Goal: Task Accomplishment & Management: Complete application form

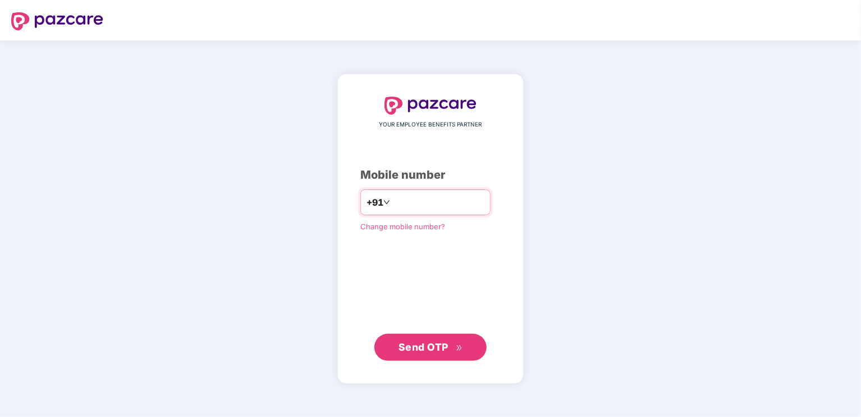
click at [394, 210] on input "number" at bounding box center [438, 202] width 92 height 18
type input "**********"
click at [403, 352] on span "Send OTP" at bounding box center [431, 346] width 65 height 16
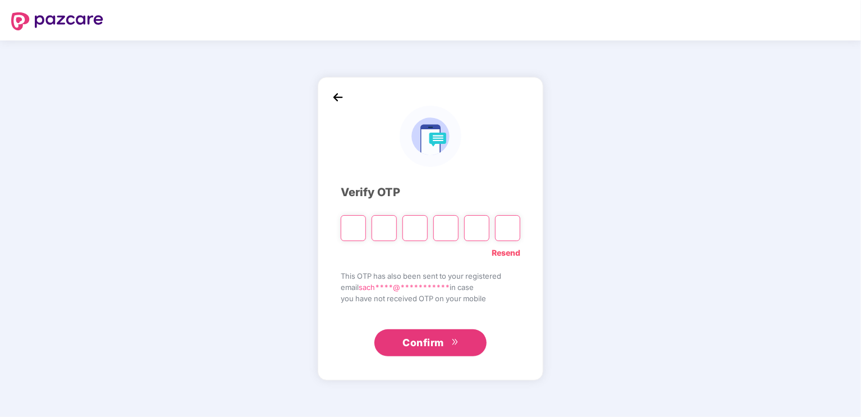
click at [349, 226] on input "Please enter verification code. Digit 1" at bounding box center [353, 228] width 25 height 26
type input "*"
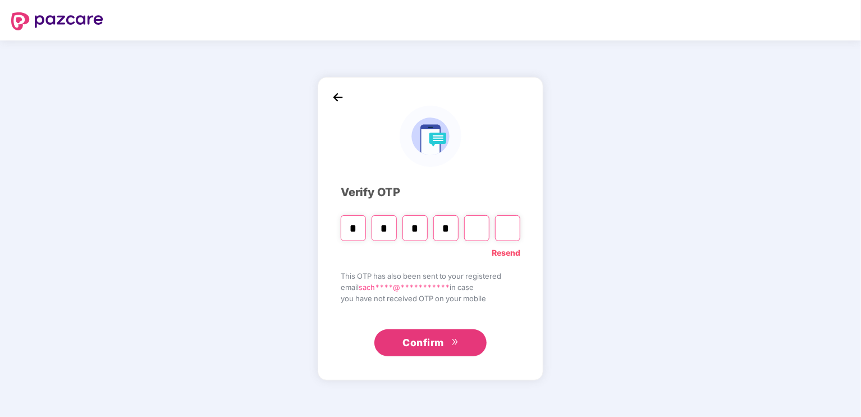
type input "*"
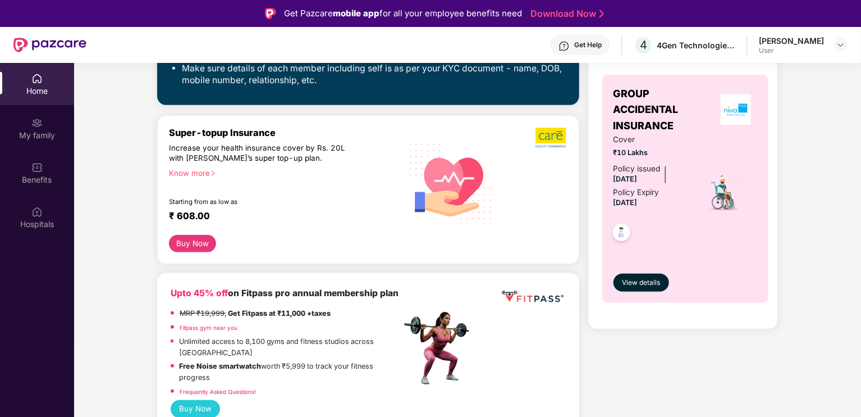
scroll to position [309, 0]
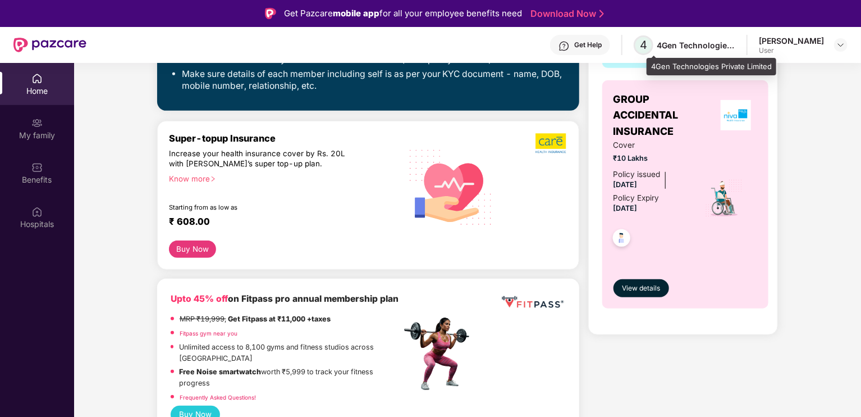
click at [647, 43] on span "4" at bounding box center [643, 44] width 7 height 13
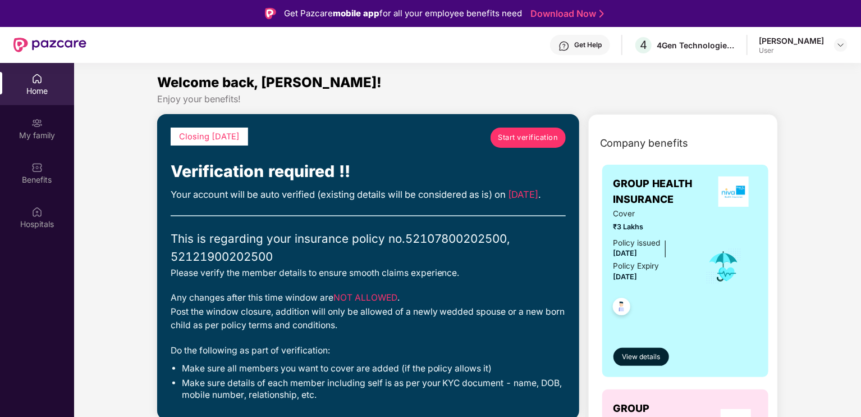
click at [524, 138] on span "Start verification" at bounding box center [528, 137] width 60 height 11
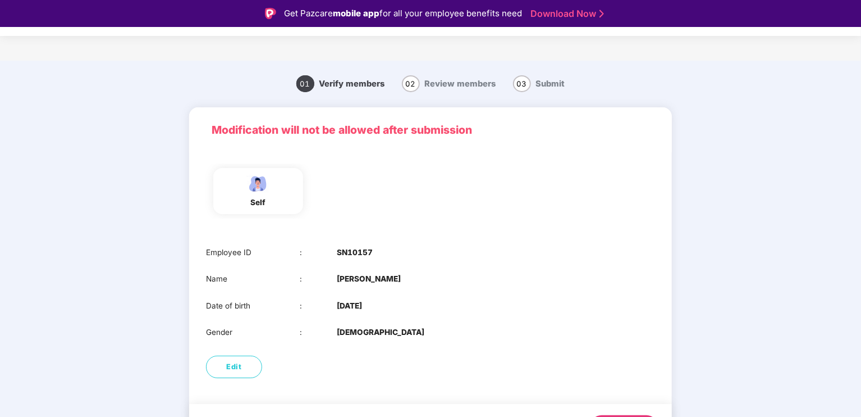
scroll to position [31, 0]
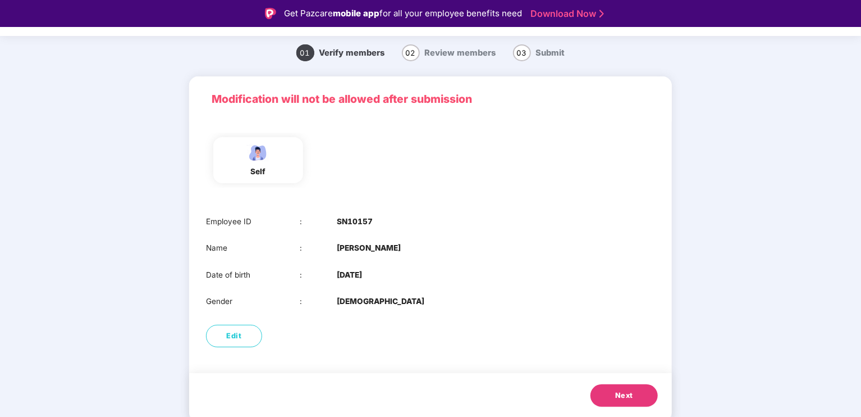
click at [619, 401] on button "Next" at bounding box center [624, 395] width 67 height 22
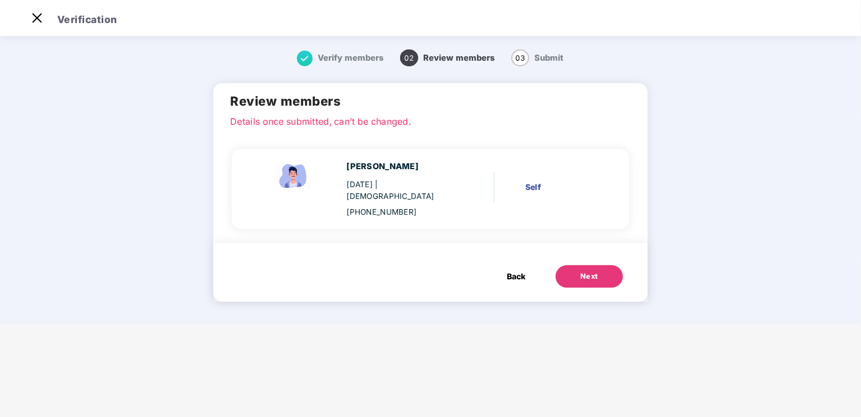
click at [593, 271] on div "Next" at bounding box center [589, 276] width 18 height 11
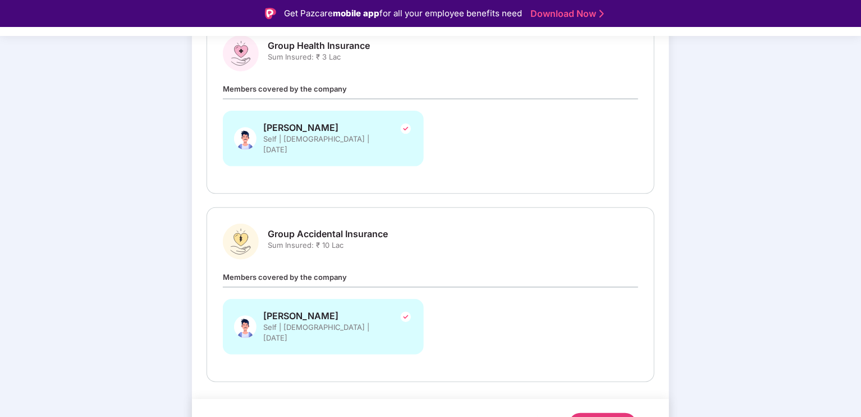
scroll to position [182, 0]
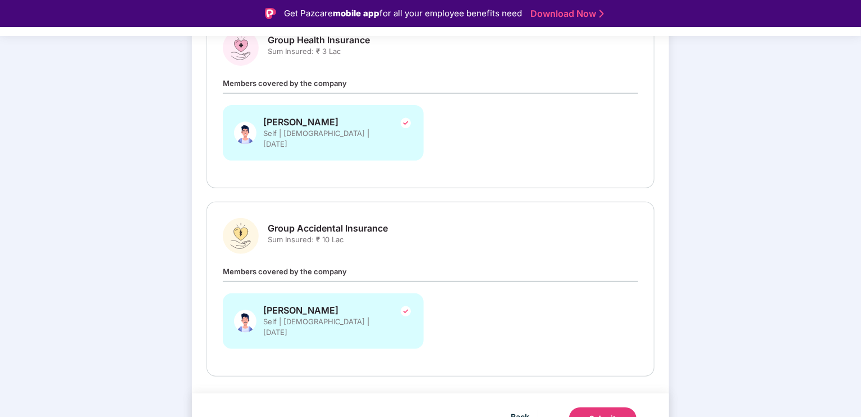
click at [595, 407] on button "Submit" at bounding box center [602, 418] width 67 height 22
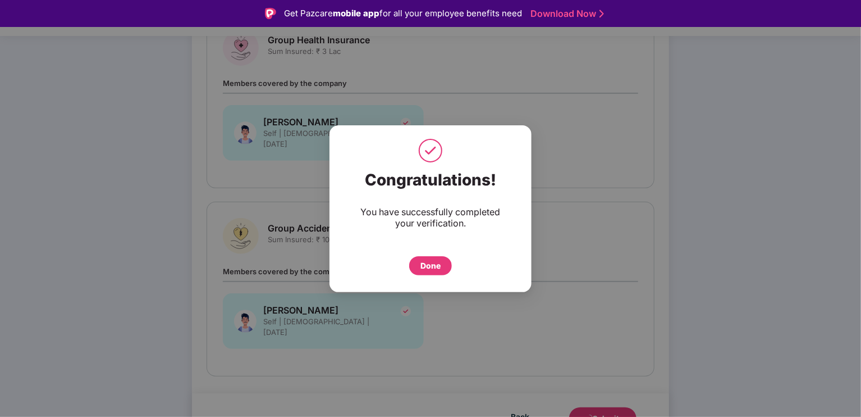
click at [425, 263] on div "Done" at bounding box center [430, 265] width 20 height 12
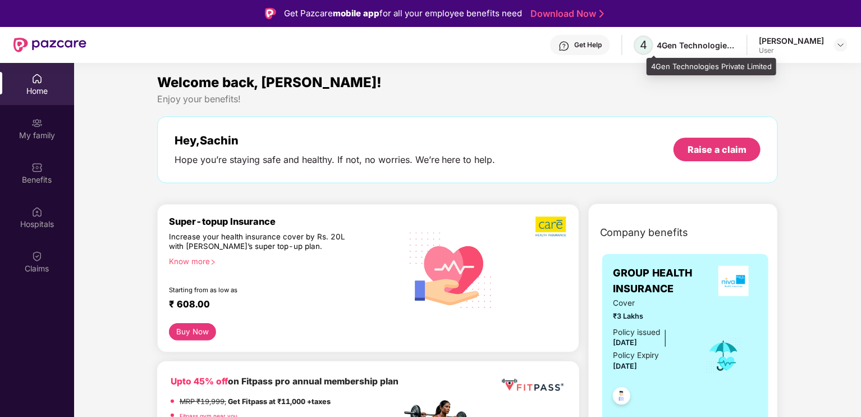
click at [647, 48] on span "4" at bounding box center [643, 44] width 7 height 13
click at [703, 42] on div "4Gen Technologies Private Limited" at bounding box center [696, 45] width 79 height 11
click at [840, 40] on img at bounding box center [840, 44] width 9 height 9
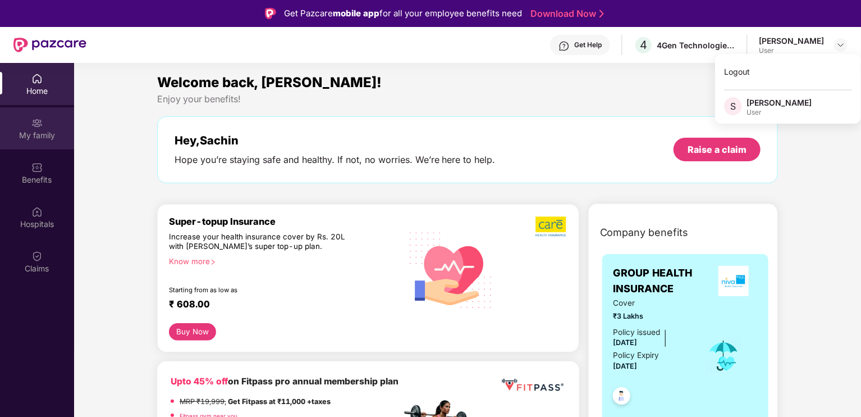
click at [40, 140] on div "My family" at bounding box center [37, 135] width 74 height 11
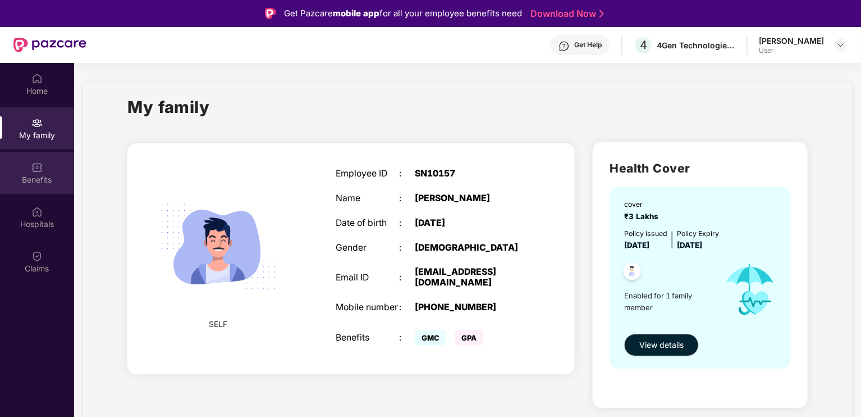
click at [35, 172] on div "Benefits" at bounding box center [37, 173] width 74 height 42
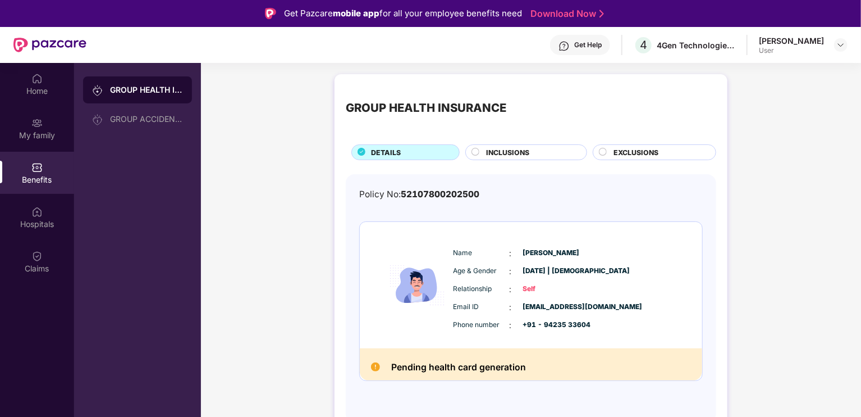
scroll to position [63, 0]
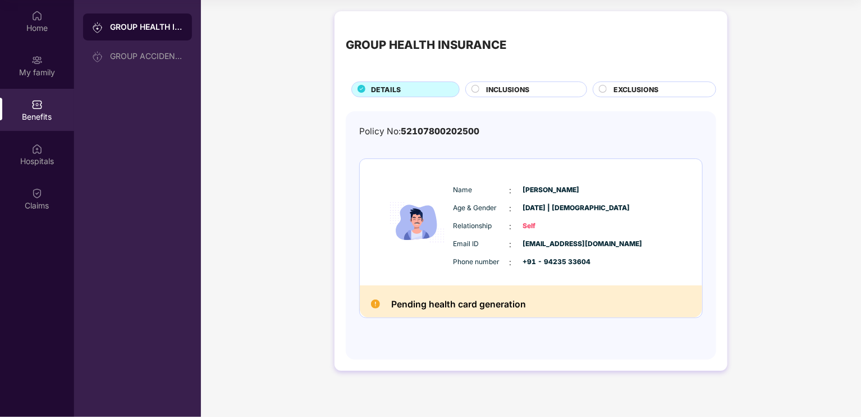
click at [485, 85] on div "INCLUSIONS" at bounding box center [530, 90] width 100 height 12
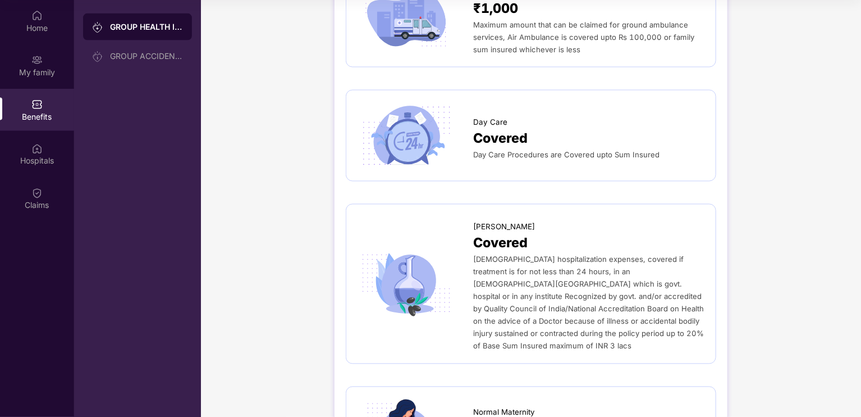
scroll to position [933, 0]
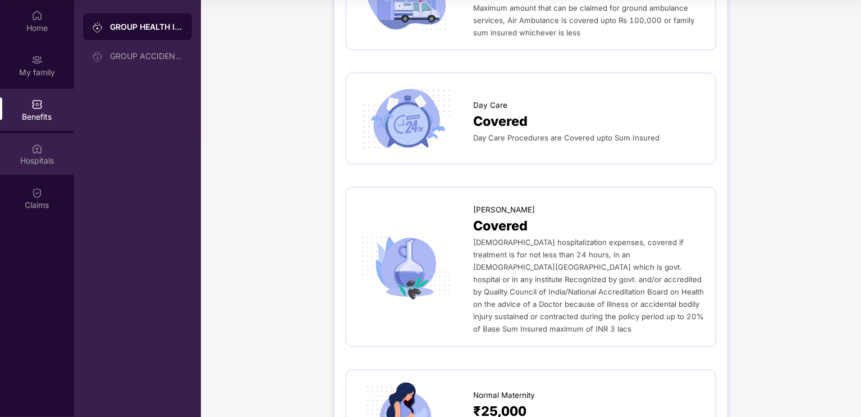
click at [37, 166] on div "Hospitals" at bounding box center [37, 160] width 74 height 11
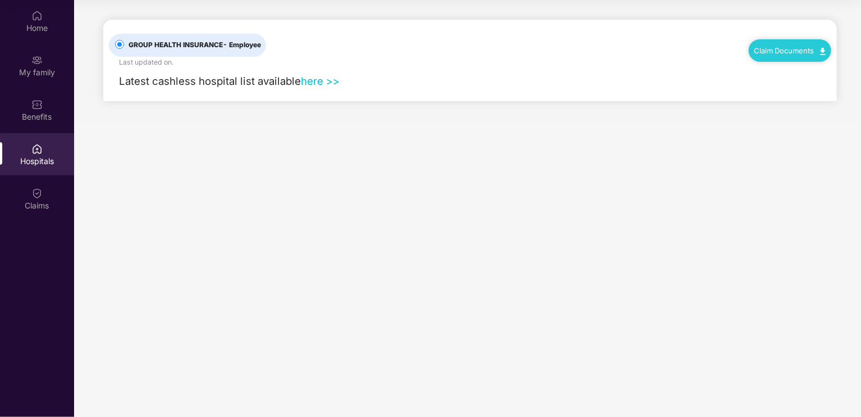
scroll to position [0, 0]
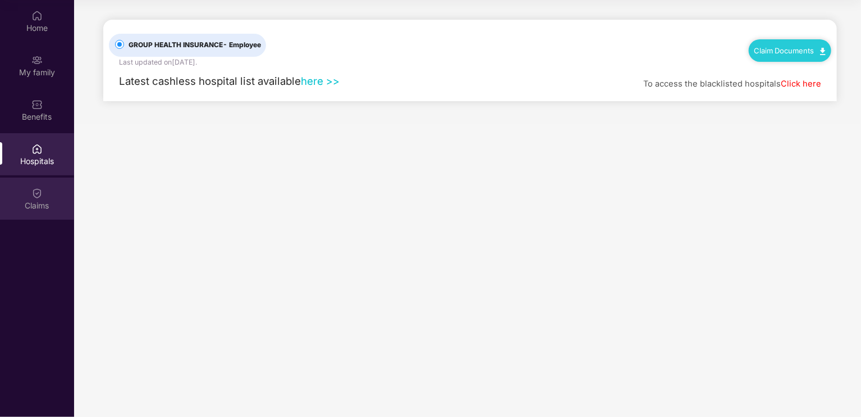
click at [13, 212] on div "Claims" at bounding box center [37, 198] width 74 height 42
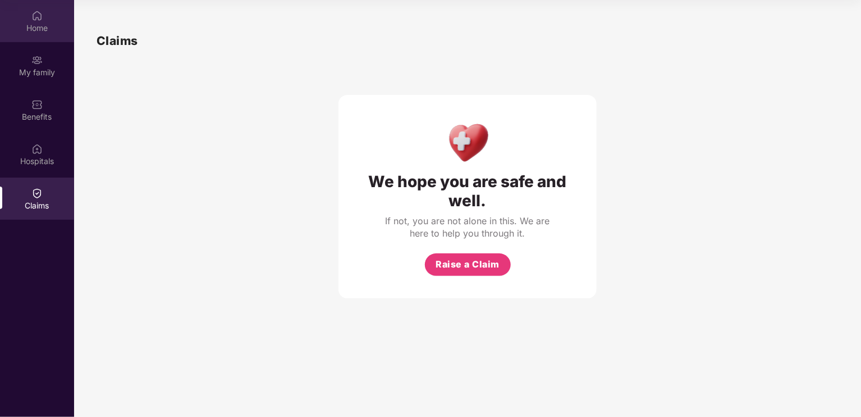
click at [36, 19] on img at bounding box center [36, 15] width 11 height 11
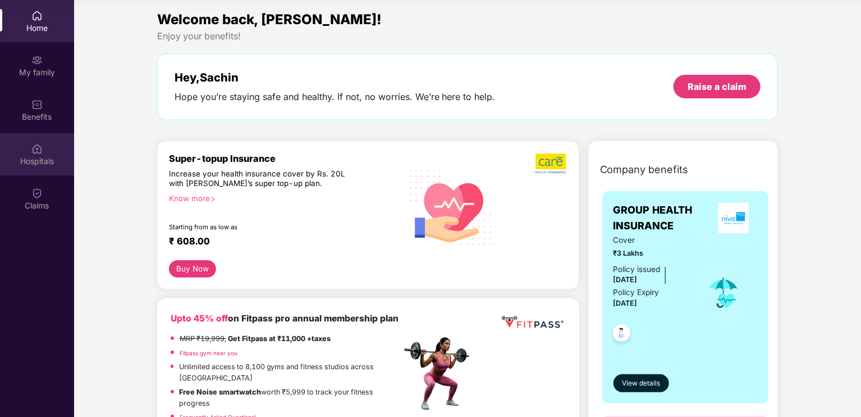
click at [49, 152] on div "Hospitals" at bounding box center [37, 154] width 74 height 42
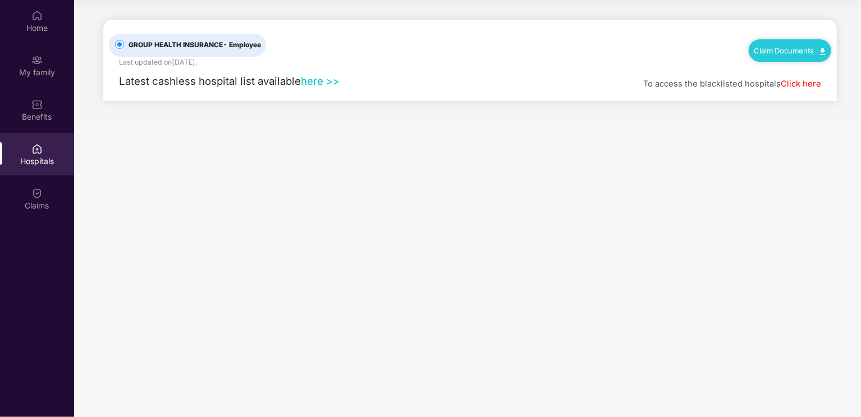
click at [322, 86] on link "here >>" at bounding box center [320, 81] width 39 height 12
click at [806, 79] on link "Click here" at bounding box center [801, 84] width 40 height 10
click at [793, 46] on link "Claim Documents" at bounding box center [789, 50] width 71 height 9
click at [564, 187] on main "GROUP HEALTH INSURANCE - Employee Last updated on [DATE] . Claim Documents Late…" at bounding box center [467, 208] width 787 height 417
click at [321, 82] on link "here >>" at bounding box center [320, 81] width 39 height 12
